Goal: Information Seeking & Learning: Understand process/instructions

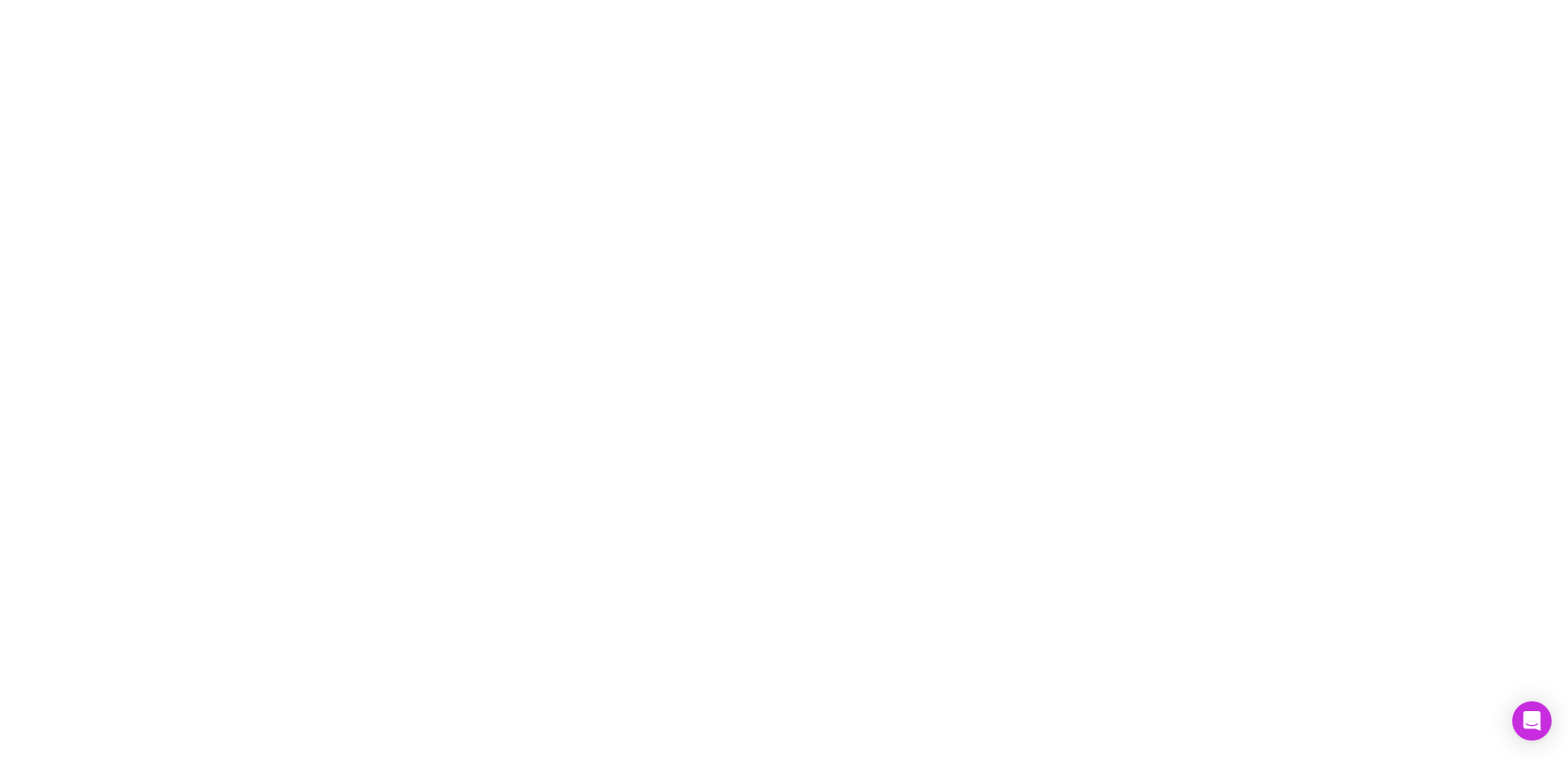
click at [1146, 406] on div at bounding box center [784, 378] width 1568 height 757
drag, startPoint x: 1247, startPoint y: 0, endPoint x: 1004, endPoint y: 146, distance: 283.5
click at [1004, 146] on div at bounding box center [784, 378] width 1568 height 757
